Goal: Information Seeking & Learning: Learn about a topic

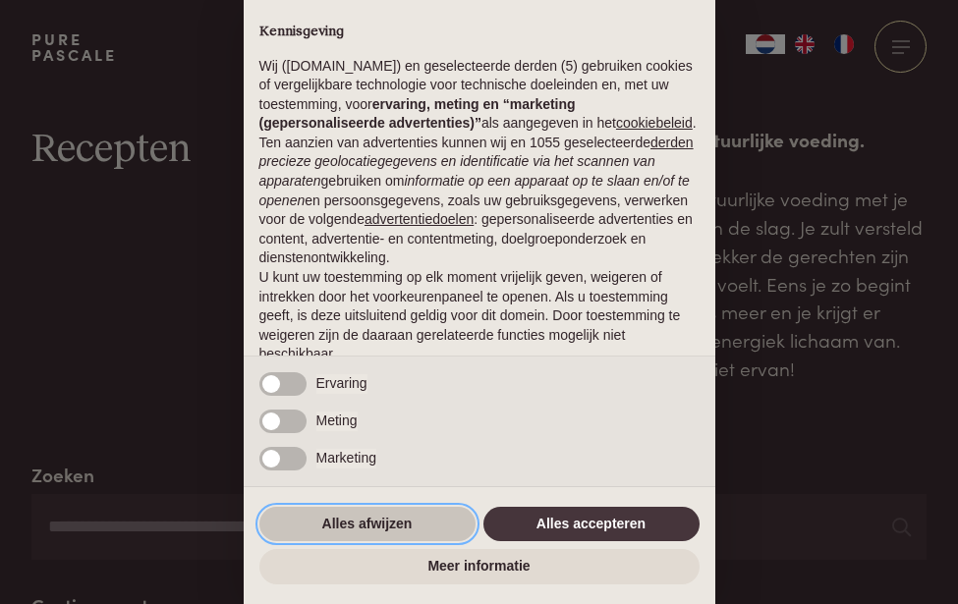
click at [427, 526] on button "Alles afwijzen" at bounding box center [367, 524] width 216 height 35
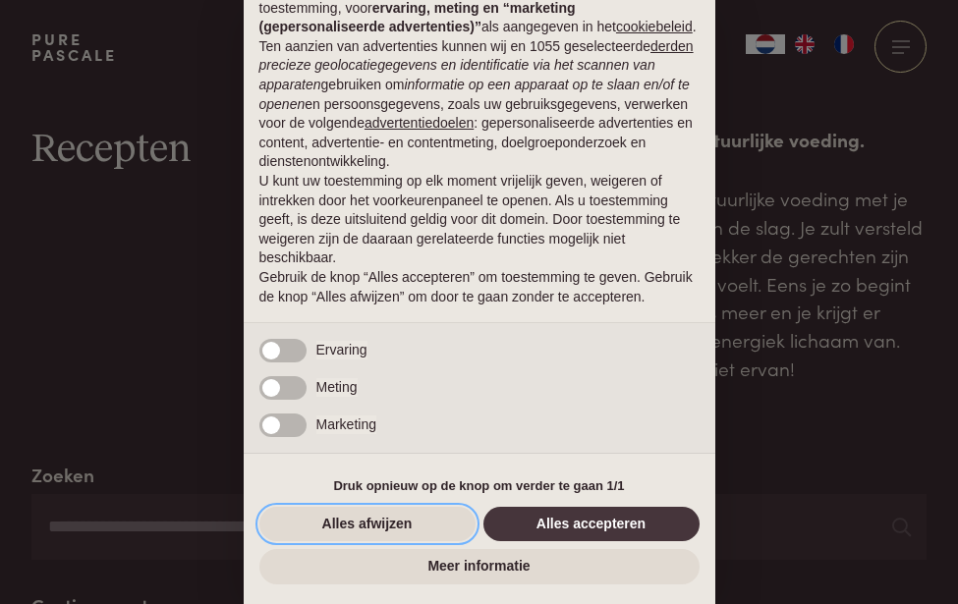
click at [427, 526] on button "Alles afwijzen" at bounding box center [367, 524] width 216 height 35
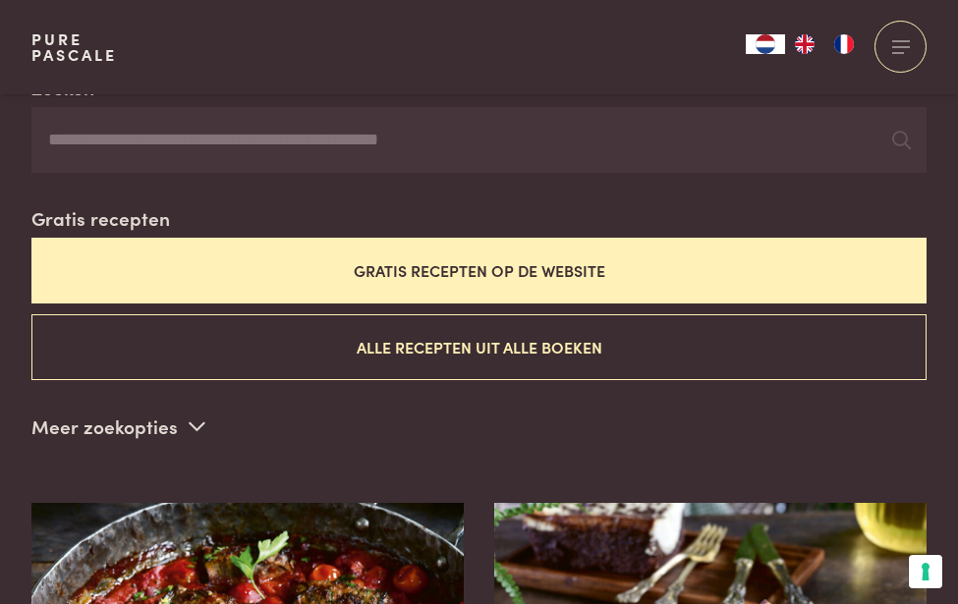
scroll to position [400, 0]
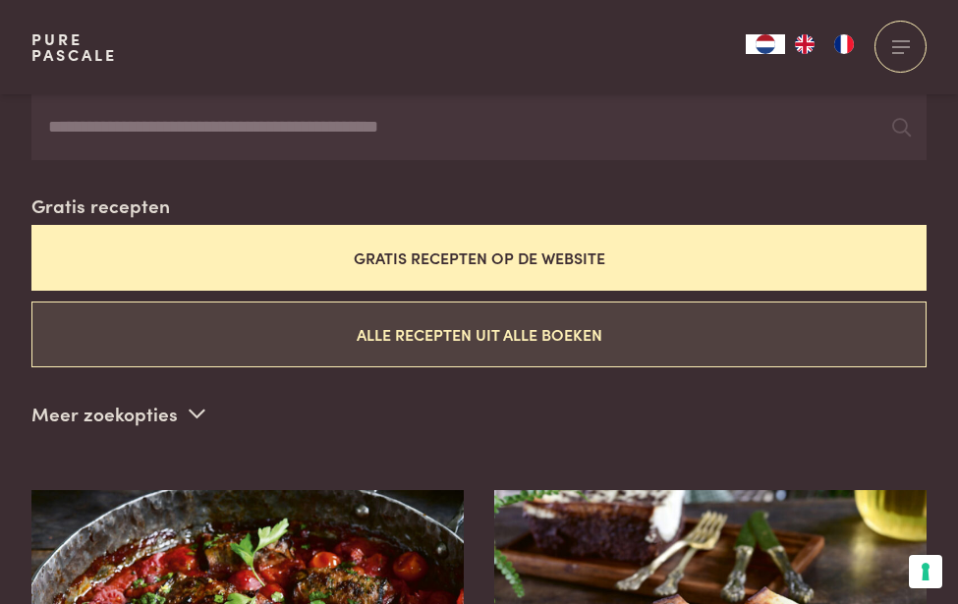
click at [503, 329] on button "Alle recepten uit alle boeken" at bounding box center [478, 335] width 895 height 66
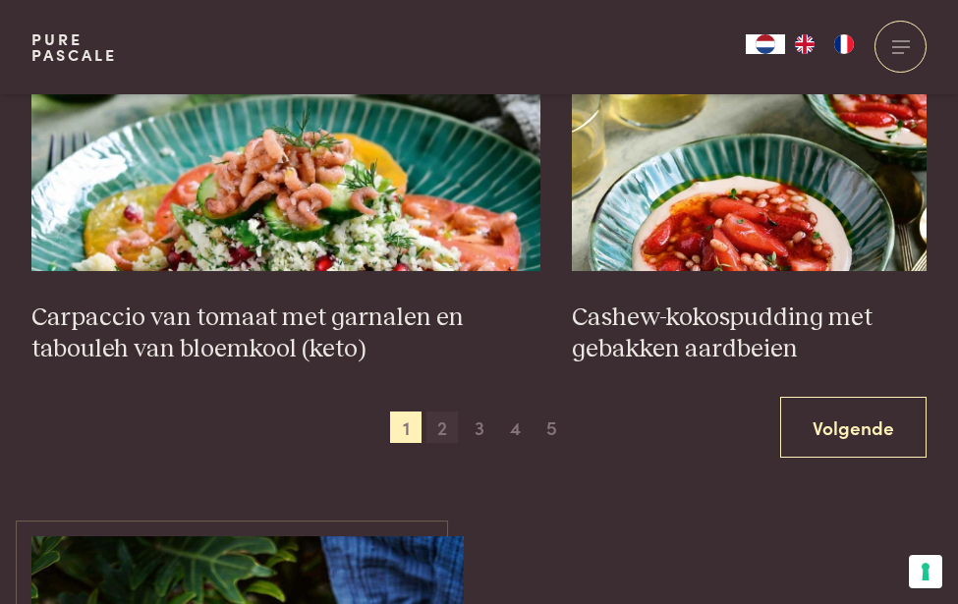
click at [430, 431] on span "2" at bounding box center [441, 427] width 31 height 31
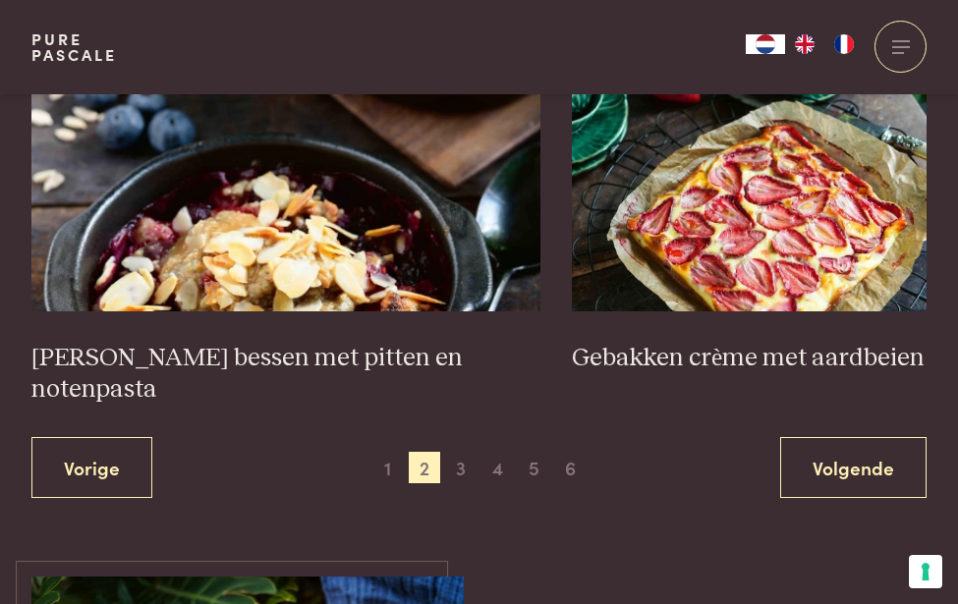
scroll to position [2825, 0]
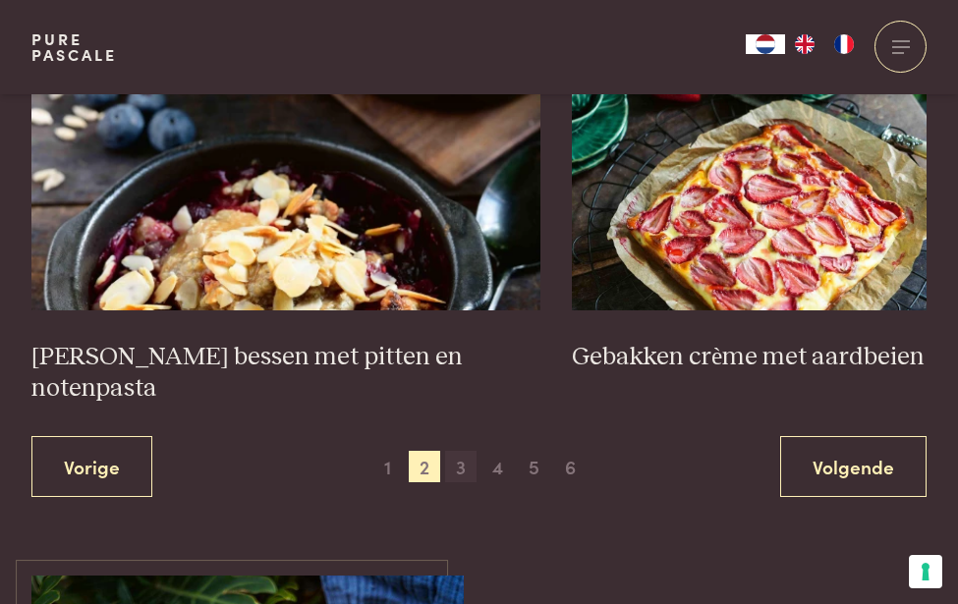
click at [448, 451] on span "3" at bounding box center [460, 466] width 31 height 31
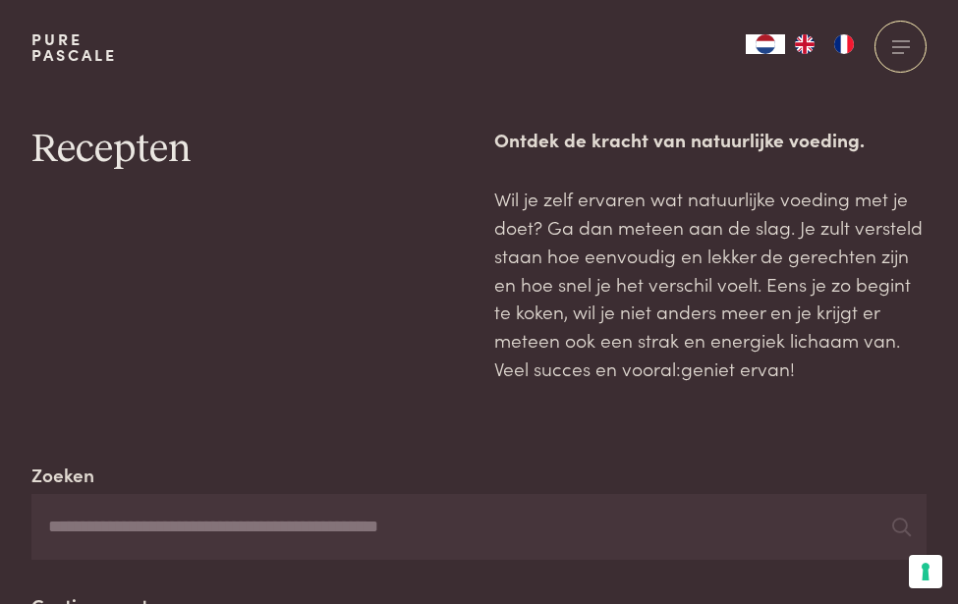
scroll to position [705, 0]
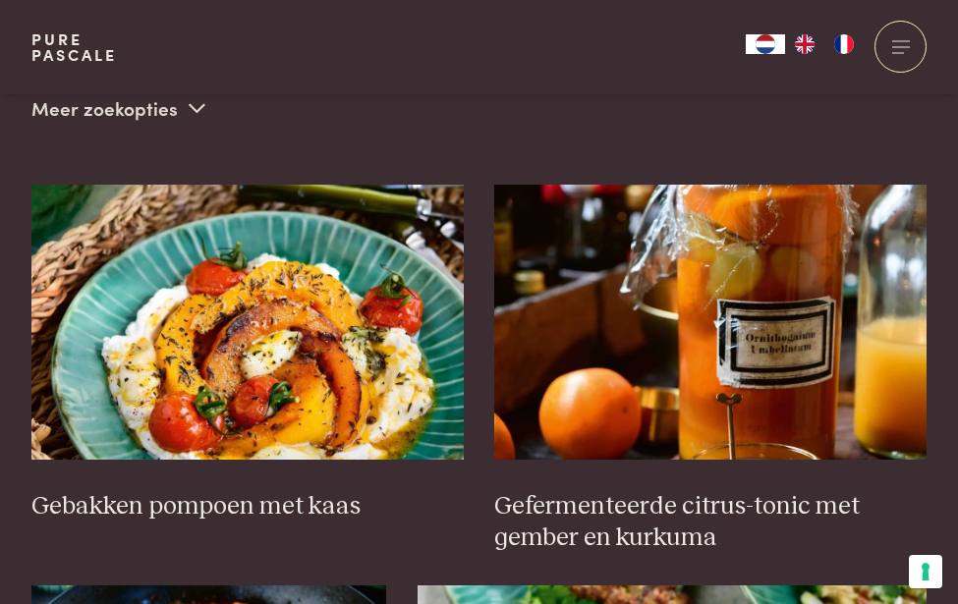
scroll to position [629, 0]
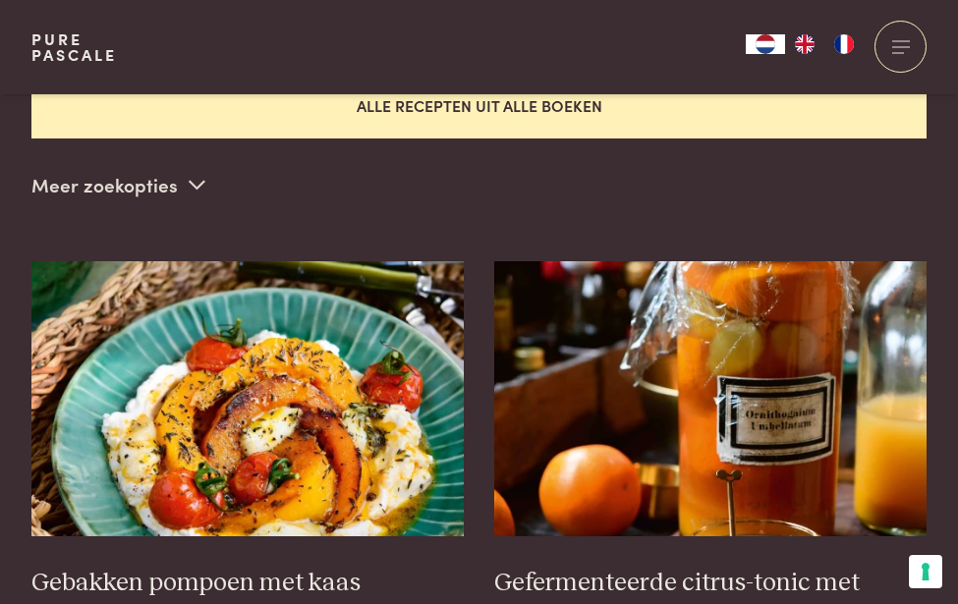
scroll to position [430, 0]
